Goal: Task Accomplishment & Management: Manage account settings

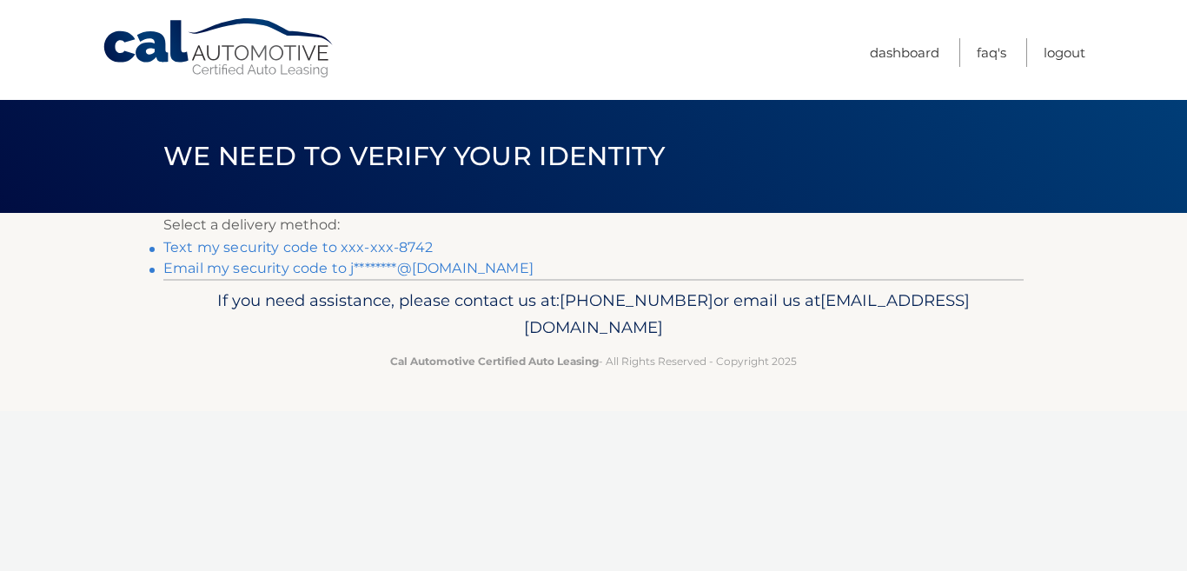
click at [447, 269] on link "Email my security code to j********@[DOMAIN_NAME]" at bounding box center [348, 268] width 370 height 17
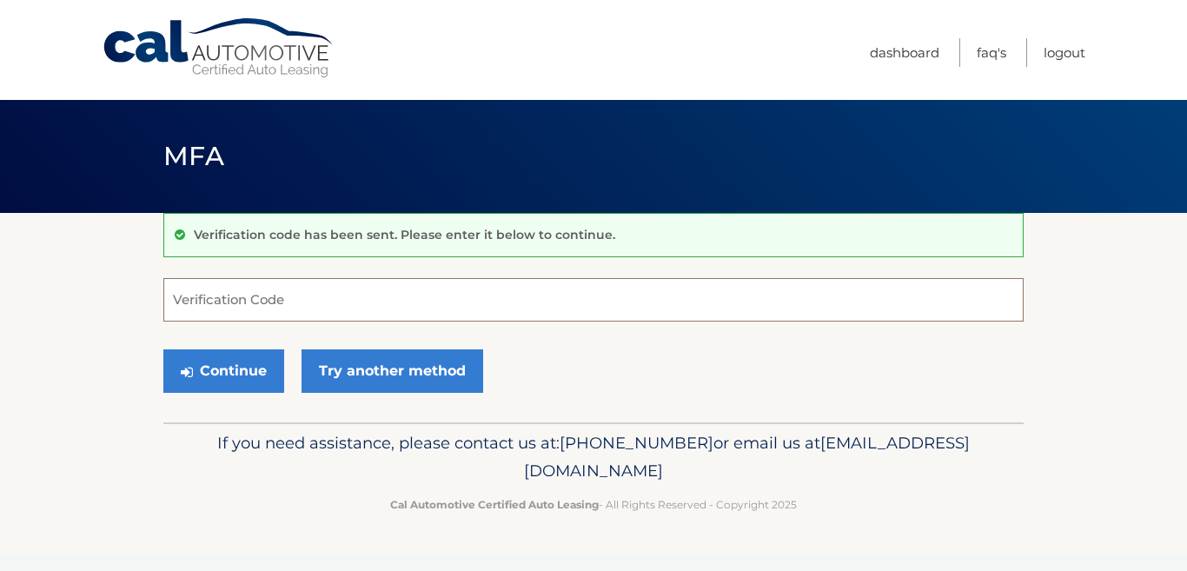
click at [307, 299] on input "Verification Code" at bounding box center [593, 299] width 860 height 43
click at [184, 303] on input "Verification Code" at bounding box center [593, 299] width 860 height 43
paste input "846952"
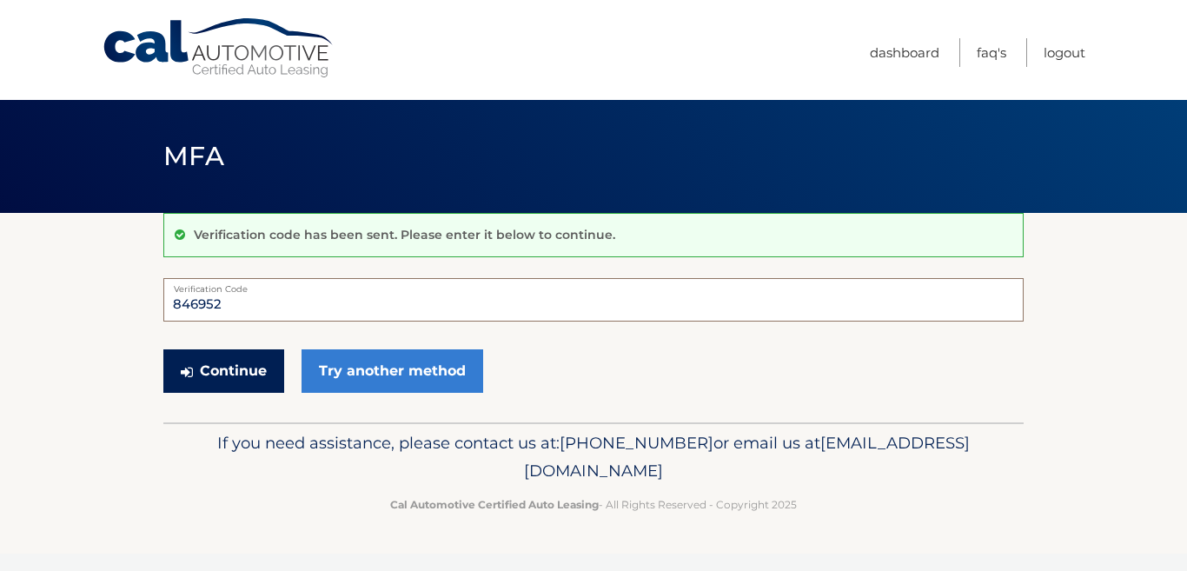
type input "846952"
click at [235, 375] on button "Continue" at bounding box center [223, 370] width 121 height 43
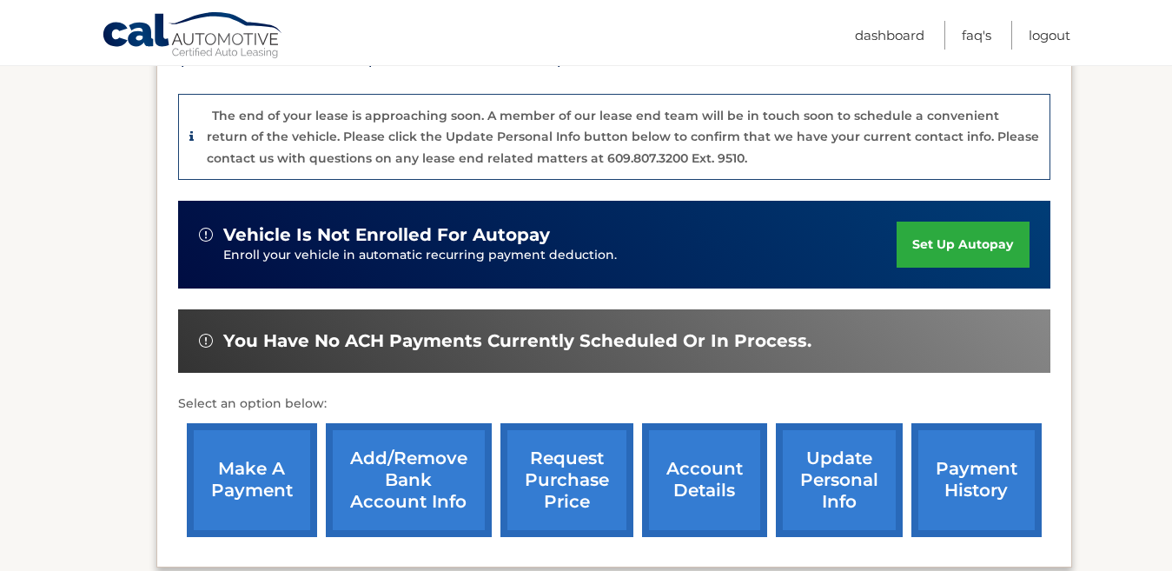
scroll to position [434, 0]
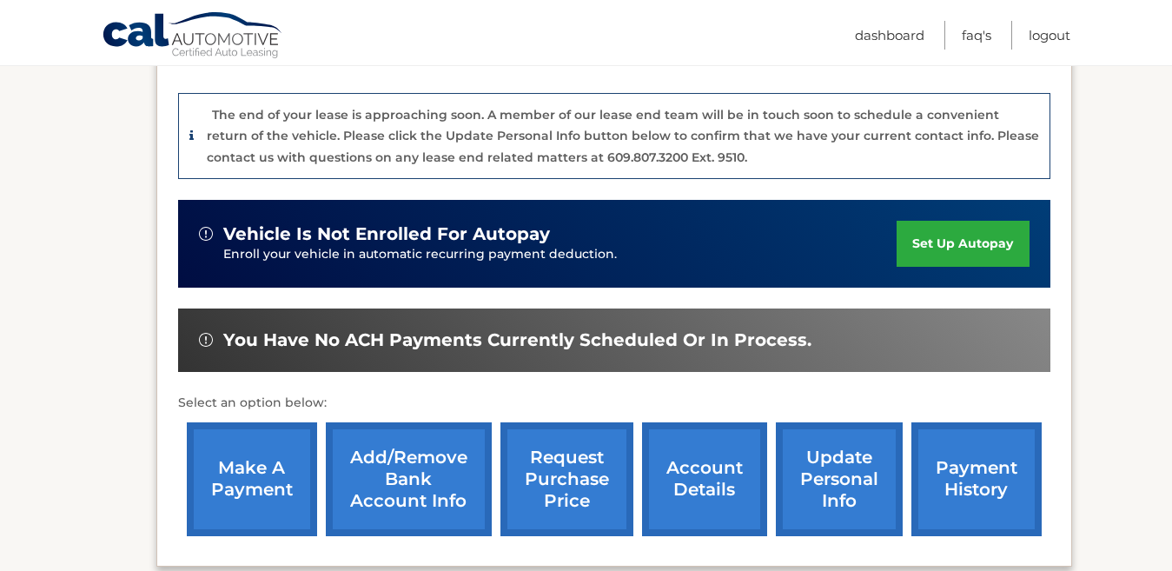
click at [671, 453] on link "account details" at bounding box center [704, 479] width 125 height 114
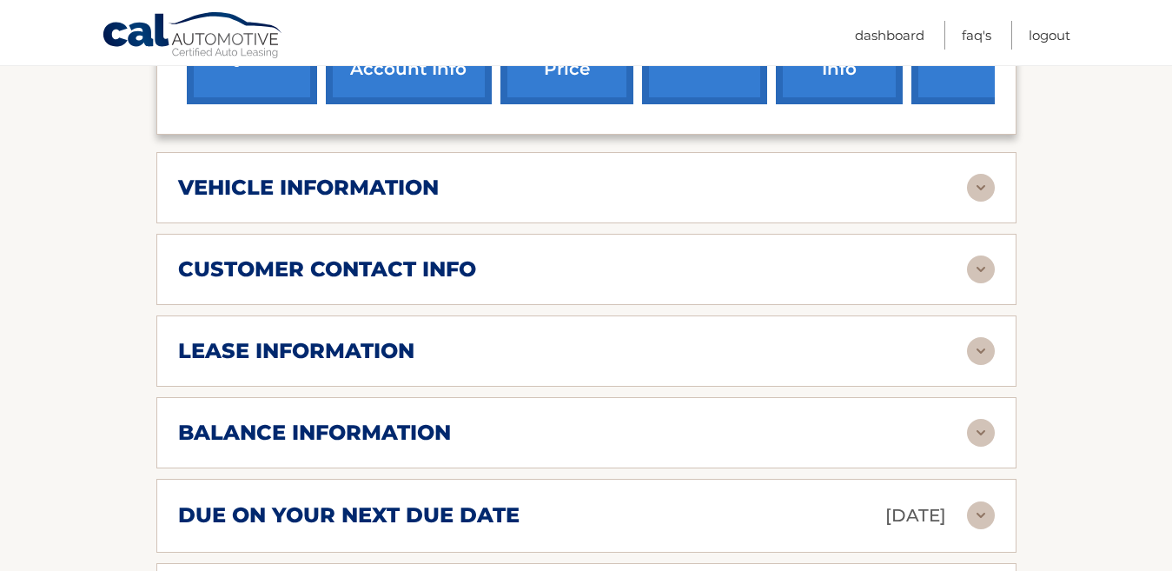
scroll to position [869, 0]
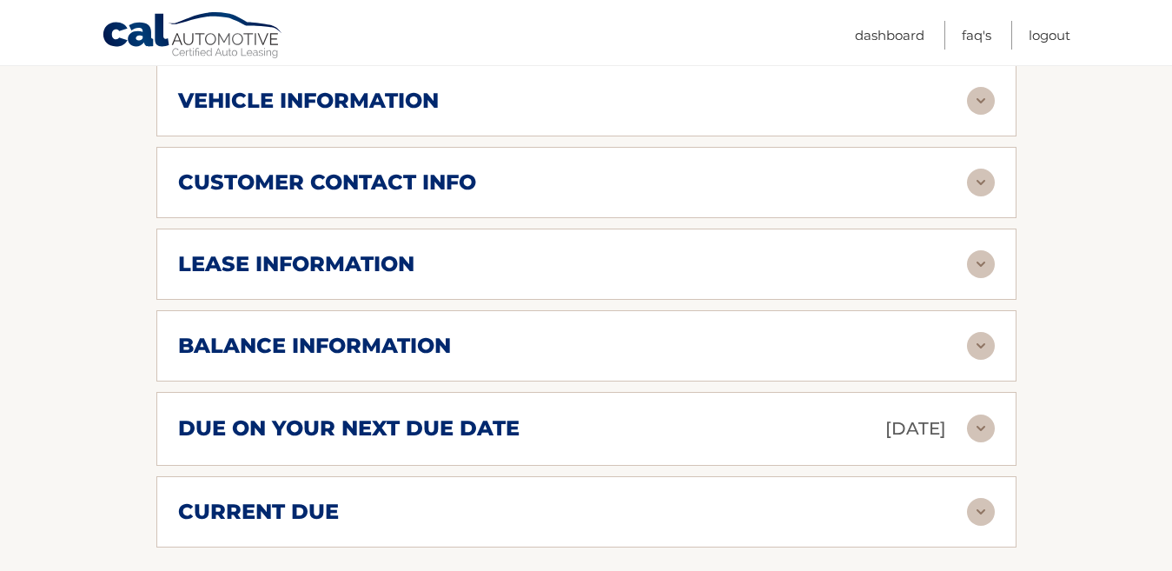
click at [975, 332] on img at bounding box center [981, 346] width 28 height 28
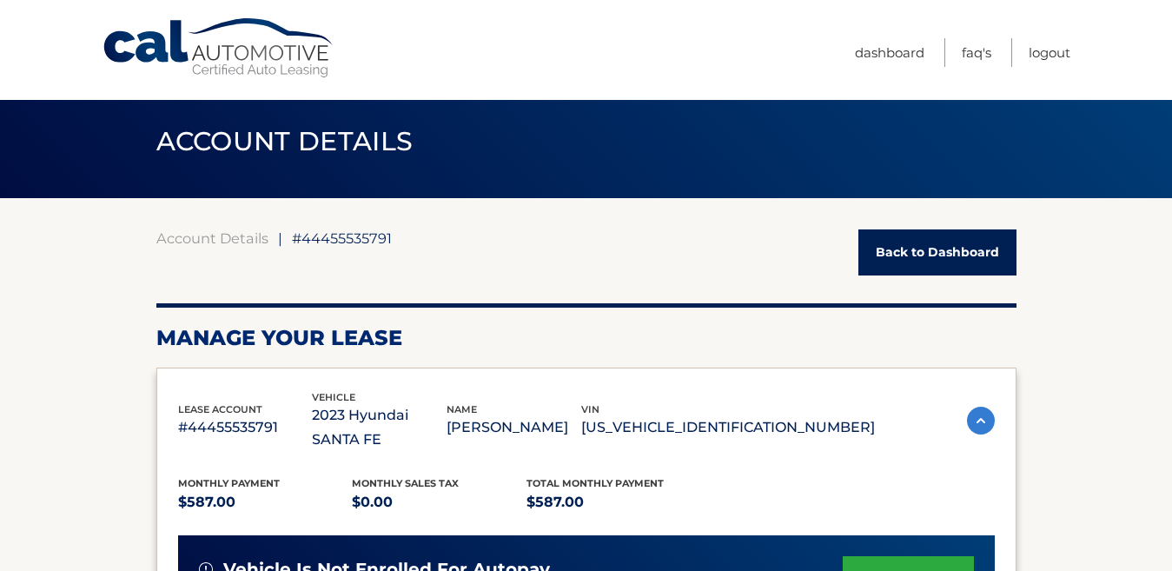
scroll to position [0, 0]
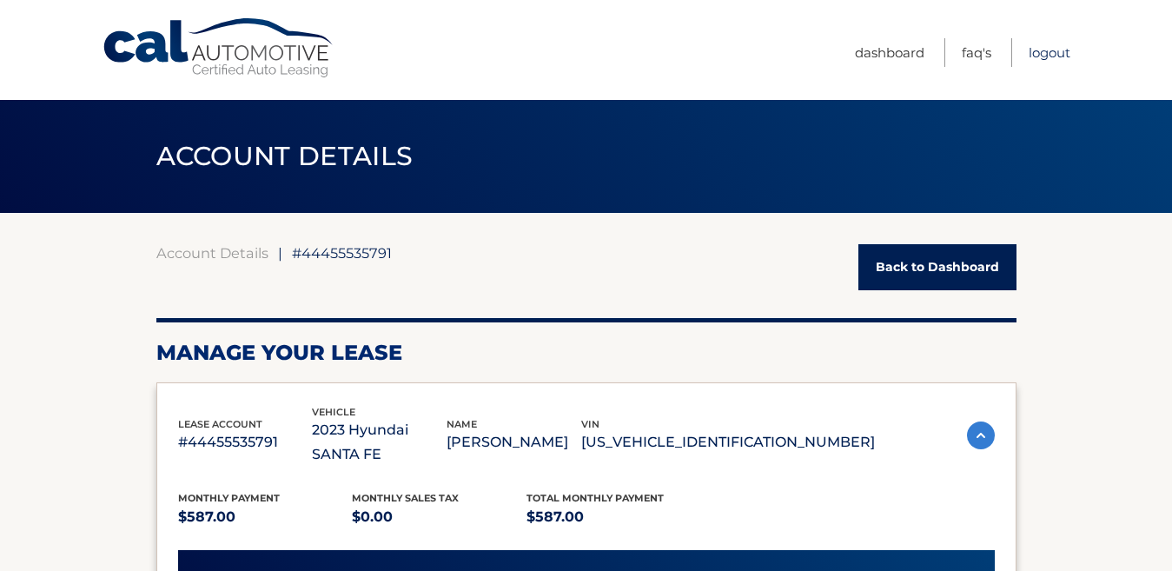
click at [1050, 52] on link "Logout" at bounding box center [1050, 52] width 42 height 29
